Goal: Task Accomplishment & Management: Use online tool/utility

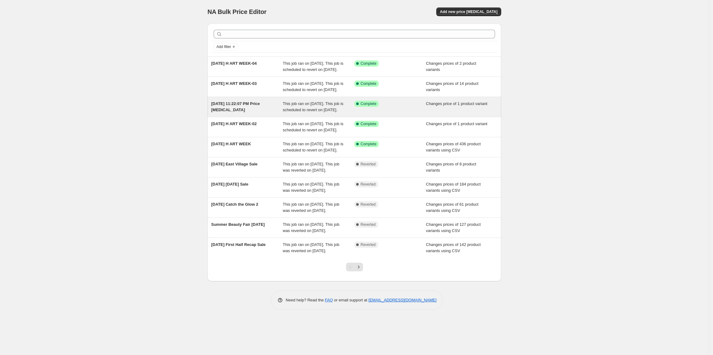
click at [260, 112] on span "[DATE] 11:22:07 PM Price [MEDICAL_DATA]" at bounding box center [235, 106] width 49 height 11
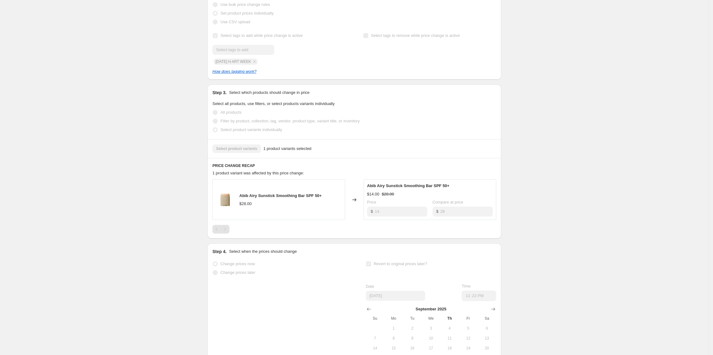
scroll to position [165, 0]
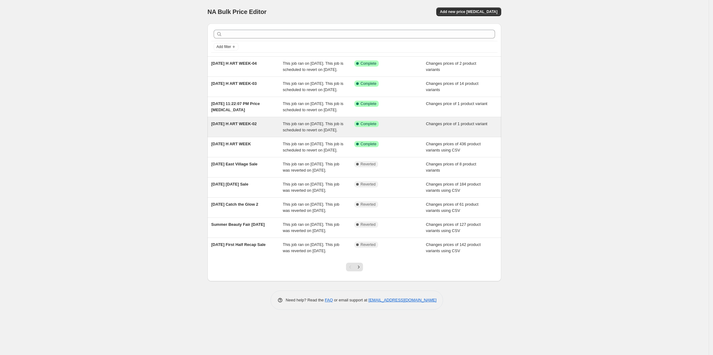
click at [269, 133] on div "[DATE] H ART WEEK-02" at bounding box center [247, 127] width 72 height 12
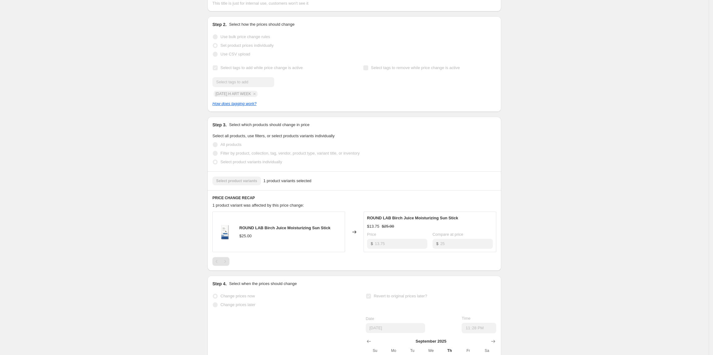
scroll to position [220, 0]
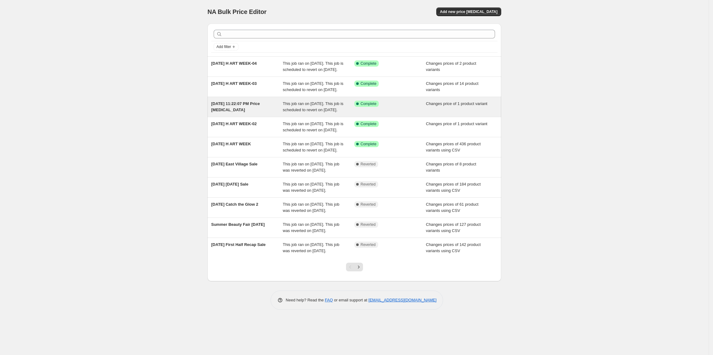
click at [267, 113] on div "[DATE] 11:22:07 PM Price [MEDICAL_DATA]" at bounding box center [247, 107] width 72 height 12
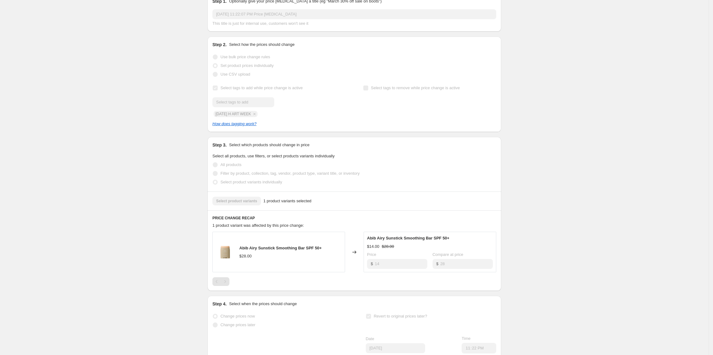
scroll to position [165, 0]
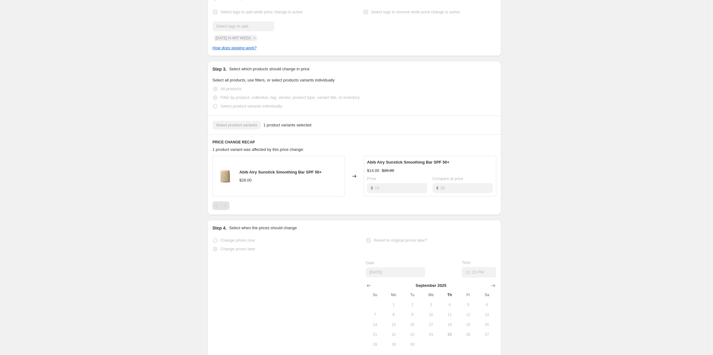
drag, startPoint x: 562, startPoint y: 158, endPoint x: 562, endPoint y: 155, distance: 3.1
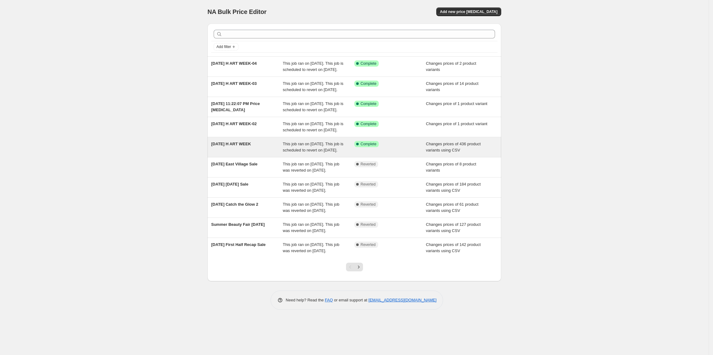
click at [270, 153] on div "[DATE] H ART WEEK" at bounding box center [247, 147] width 72 height 12
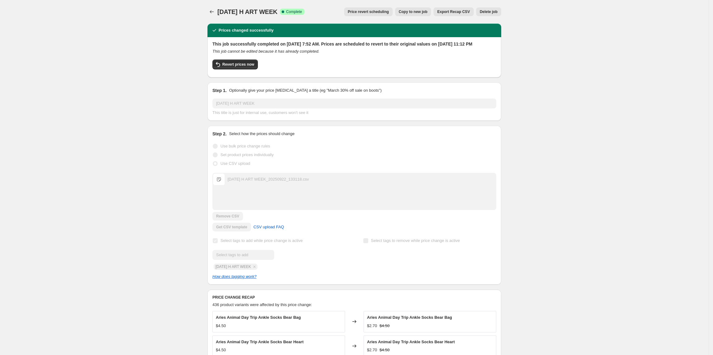
click at [468, 15] on button "Export Recap CSV" at bounding box center [454, 11] width 40 height 9
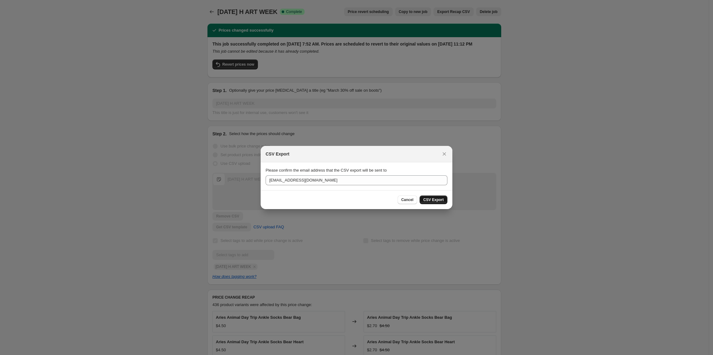
click at [439, 199] on span "CSV Export" at bounding box center [434, 199] width 20 height 5
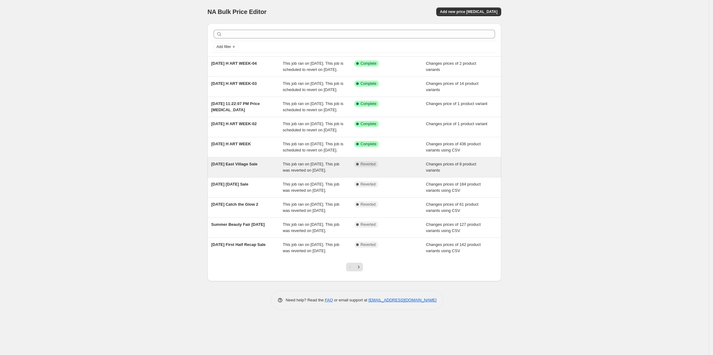
click at [326, 173] on div "This job ran on [DATE]. This job was reverted on [DATE]." at bounding box center [319, 167] width 72 height 12
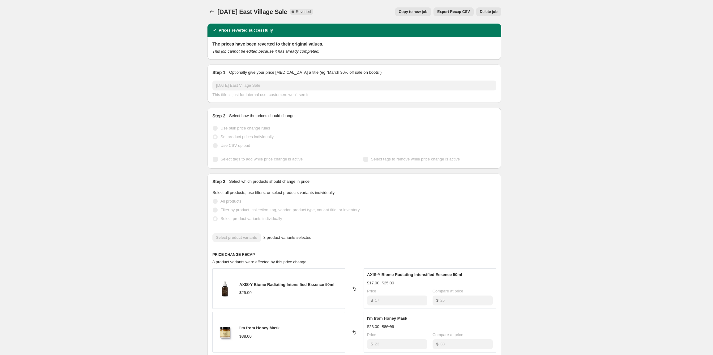
click at [458, 15] on button "Export Recap CSV" at bounding box center [454, 11] width 40 height 9
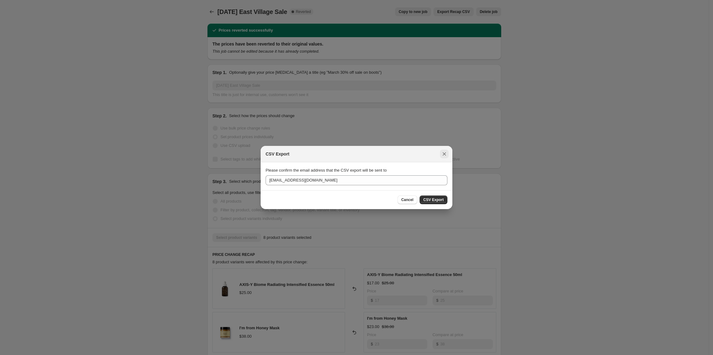
click at [443, 153] on icon "Close" at bounding box center [444, 154] width 6 height 6
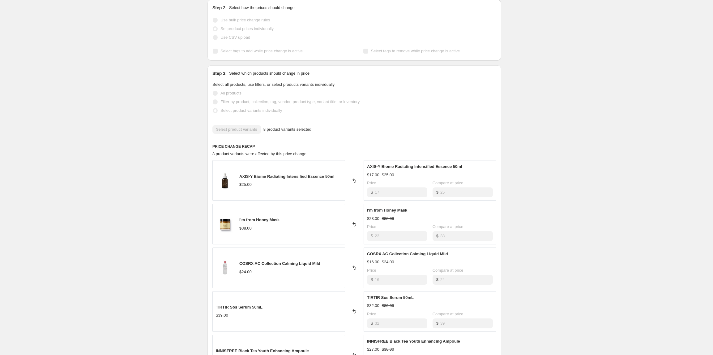
scroll to position [206, 0]
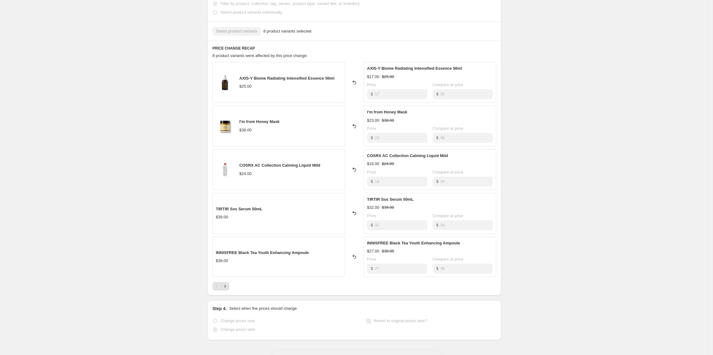
click at [233, 284] on div at bounding box center [355, 286] width 284 height 9
click at [230, 285] on button "Next" at bounding box center [225, 286] width 9 height 9
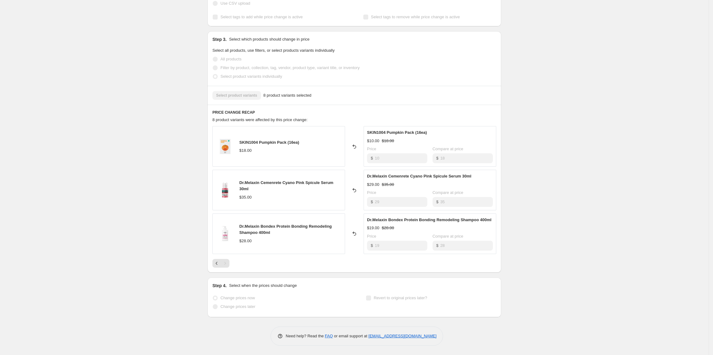
scroll to position [143, 0]
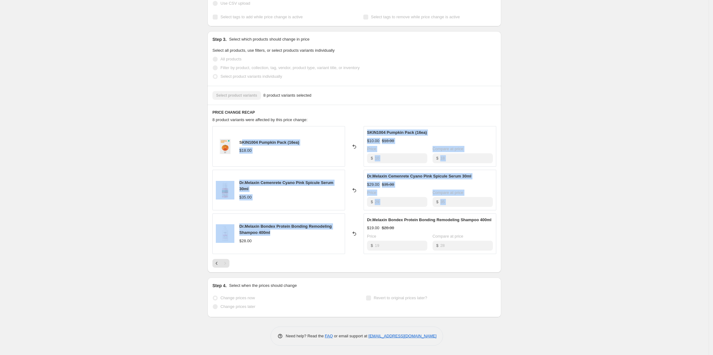
drag, startPoint x: 244, startPoint y: 138, endPoint x: 294, endPoint y: 236, distance: 110.1
click at [291, 230] on div "SKIN1004 Pumpkin Pack (16ea) $18.00 Reverted back SKIN1004 Pumpkin Pack (16ea) …" at bounding box center [355, 189] width 284 height 127
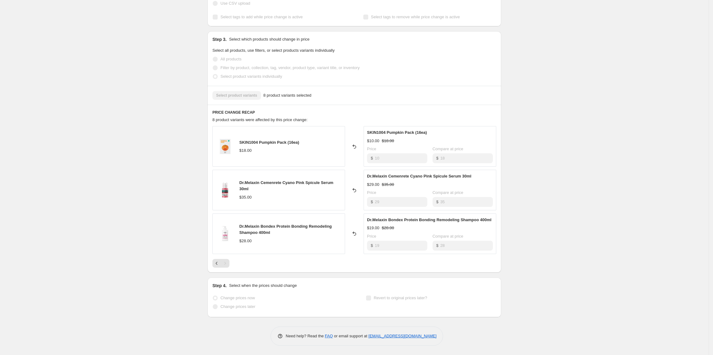
click at [308, 260] on div at bounding box center [355, 263] width 284 height 9
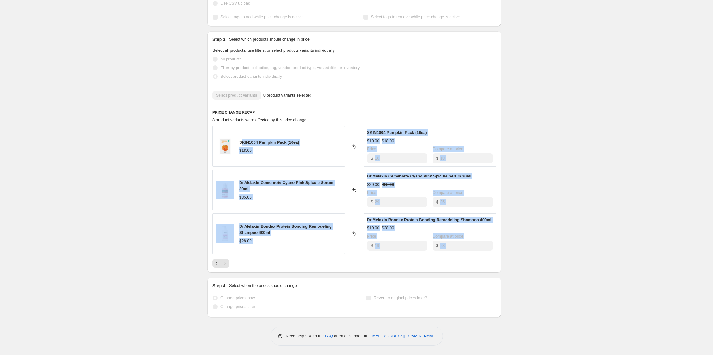
drag, startPoint x: 308, startPoint y: 259, endPoint x: 245, endPoint y: 137, distance: 137.5
click at [245, 137] on div "SKIN1004 Pumpkin Pack (16ea) $18.00 Reverted back SKIN1004 Pumpkin Pack (16ea) …" at bounding box center [355, 196] width 284 height 141
click at [622, 221] on div "2025-09-19 East Village Sale. This page is ready 2025-09-19 East Village Sale C…" at bounding box center [354, 106] width 709 height 497
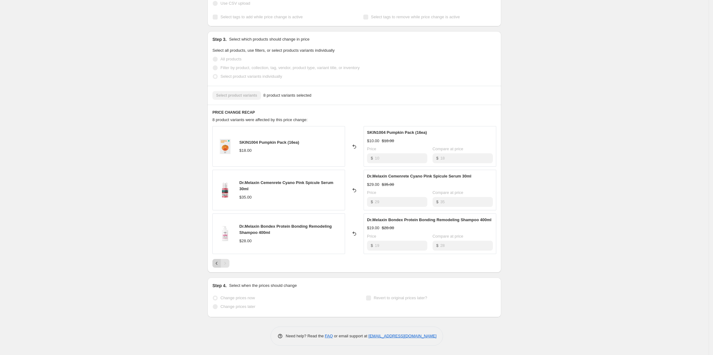
click at [217, 264] on icon "Previous" at bounding box center [217, 263] width 6 height 6
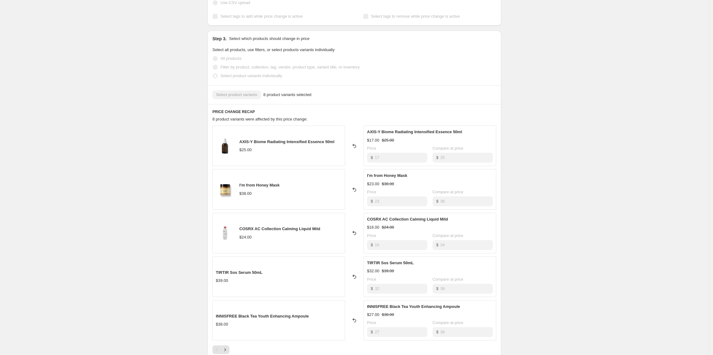
click at [104, 159] on div "2025-09-19 East Village Sale. This page is ready 2025-09-19 East Village Sale C…" at bounding box center [354, 148] width 709 height 583
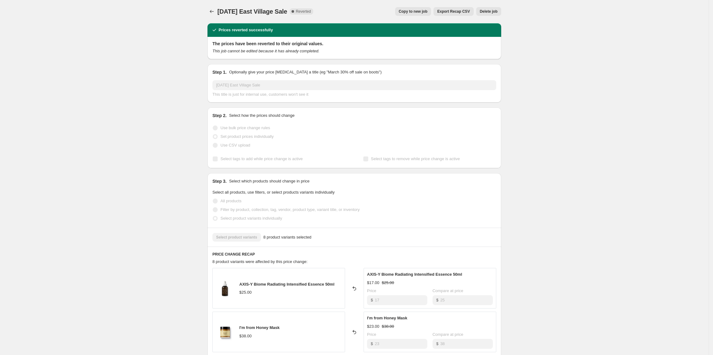
scroll to position [0, 0]
